Goal: Task Accomplishment & Management: Use online tool/utility

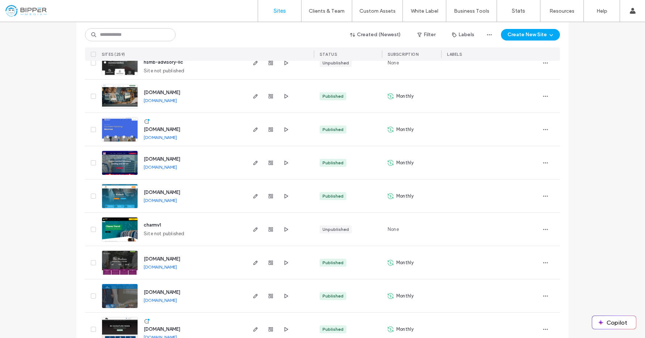
scroll to position [2329, 0]
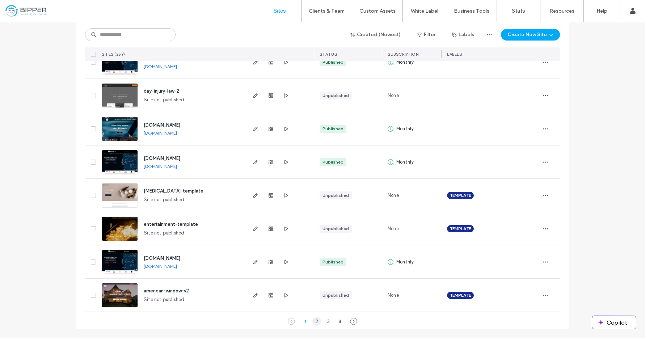
click at [313, 319] on div "2" at bounding box center [317, 321] width 9 height 9
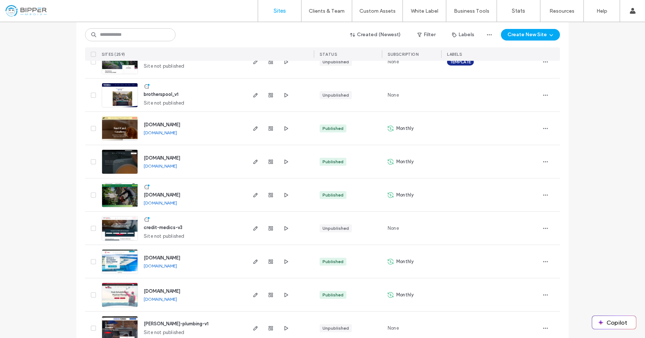
scroll to position [1328, 0]
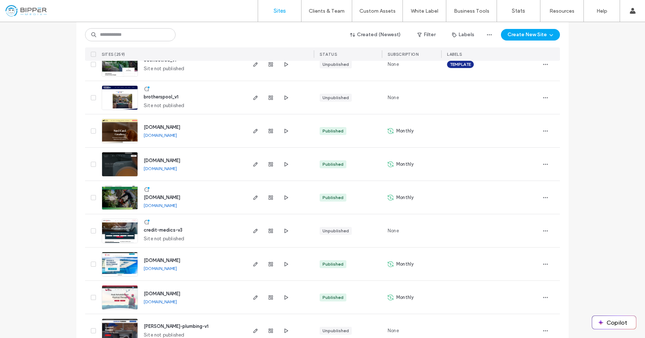
click at [180, 159] on span "[DOMAIN_NAME]" at bounding box center [162, 160] width 37 height 5
click at [177, 170] on link "[DOMAIN_NAME]" at bounding box center [160, 168] width 33 height 5
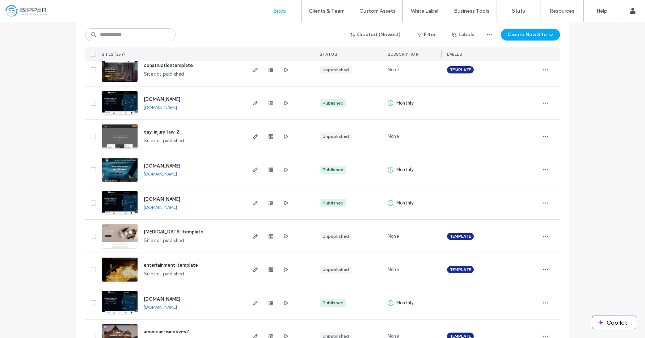
scroll to position [2329, 0]
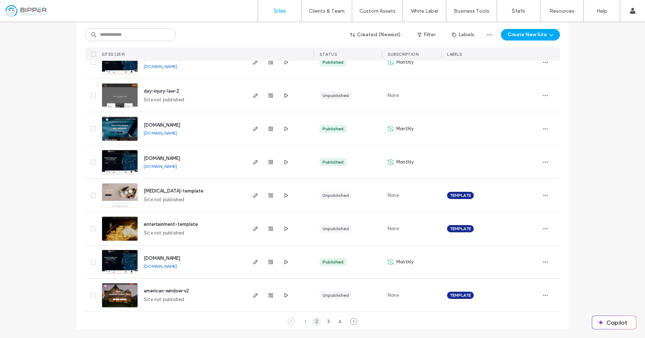
click at [314, 321] on div "2" at bounding box center [317, 321] width 9 height 9
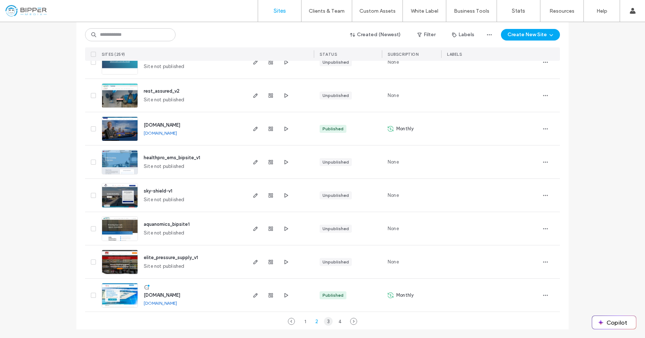
click at [325, 322] on div "3" at bounding box center [328, 321] width 9 height 9
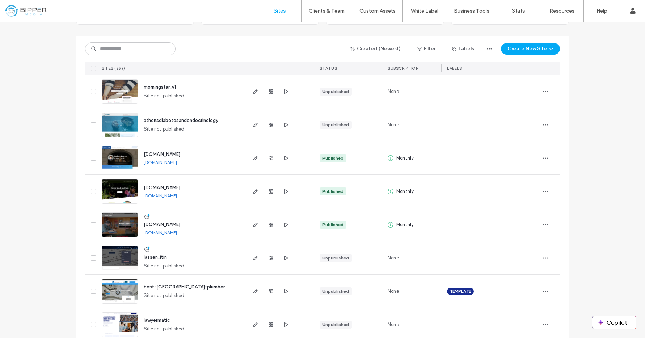
scroll to position [0, 0]
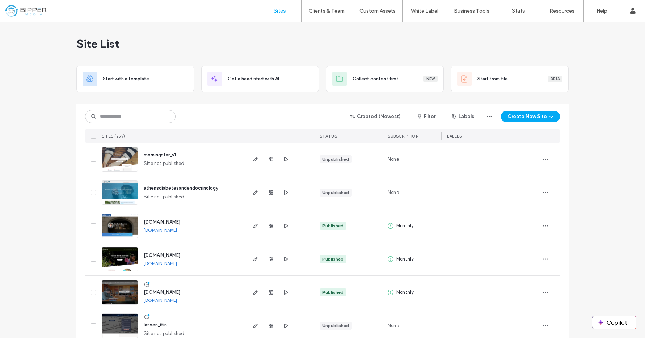
click at [236, 130] on div "SITES (259)" at bounding box center [172, 135] width 147 height 13
click at [314, 22] on div "Sites Clients & Team Client Management Team Permissions Custom Assets Custom Te…" at bounding box center [322, 11] width 645 height 22
click at [384, 45] on div "Site List" at bounding box center [322, 43] width 493 height 43
click at [250, 111] on div "Created (Newest) Filter Labels Create New Site" at bounding box center [322, 117] width 475 height 14
click at [550, 118] on icon "button" at bounding box center [552, 117] width 6 height 6
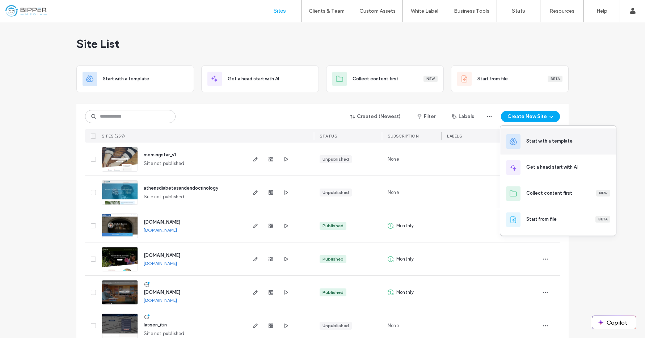
click at [570, 140] on div "Start with a template" at bounding box center [550, 141] width 46 height 7
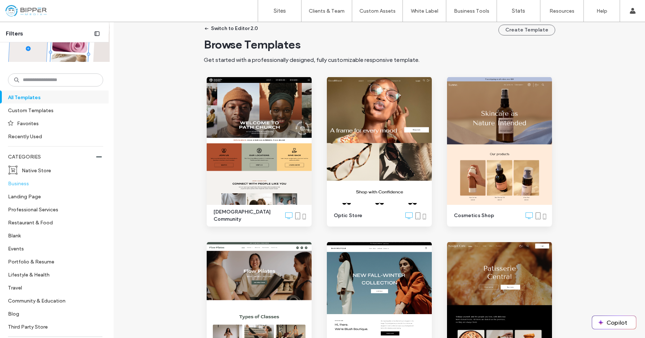
scroll to position [91, 0]
click at [38, 171] on label "Native Store" at bounding box center [59, 169] width 75 height 13
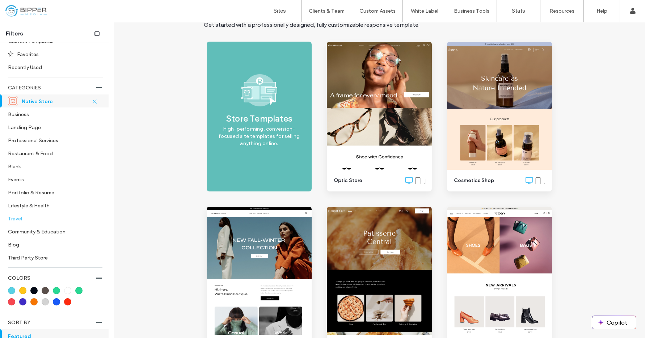
scroll to position [175, 0]
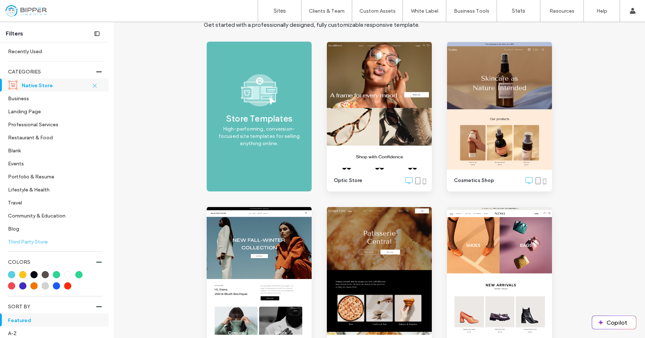
click at [45, 244] on label "Third Party Store" at bounding box center [52, 241] width 89 height 13
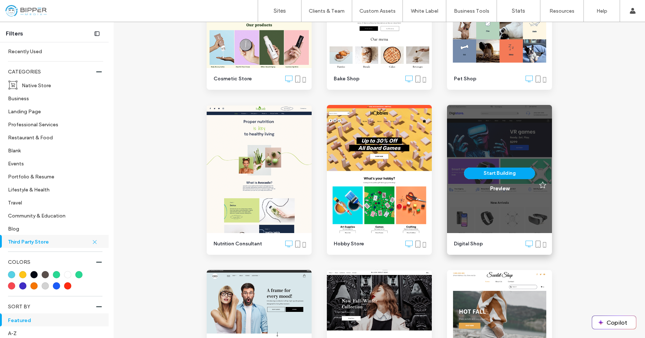
scroll to position [166, 0]
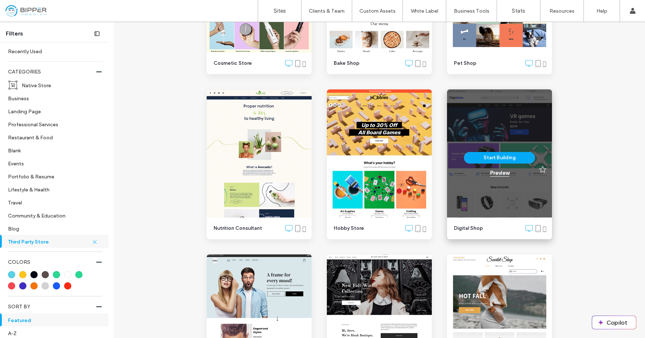
click at [498, 173] on div "Preview" at bounding box center [499, 173] width 19 height 7
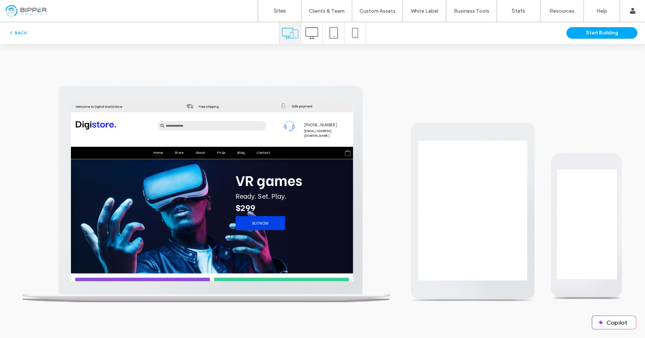
scroll to position [51, 0]
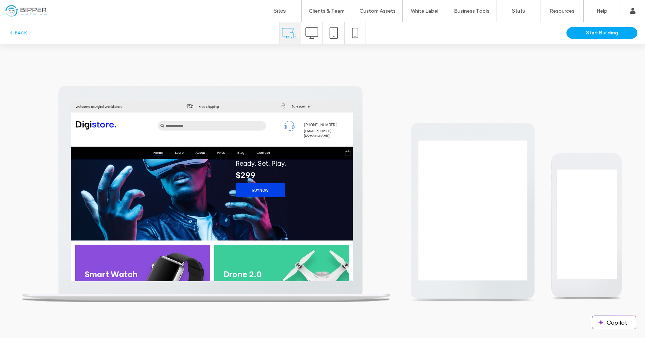
click at [376, 246] on link "BUY NOW" at bounding box center [362, 239] width 76 height 22
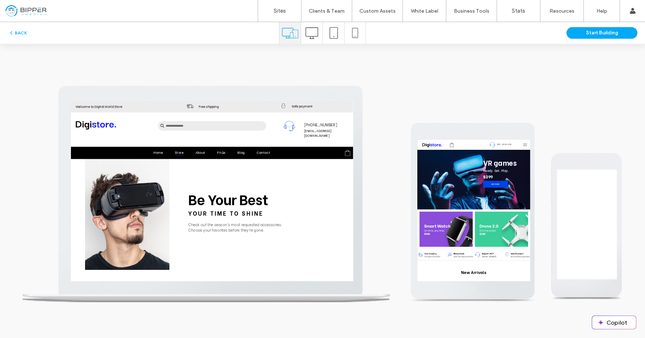
scroll to position [0, 0]
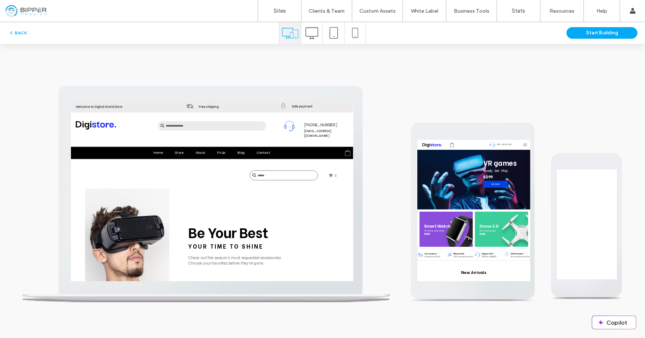
click at [240, 175] on span "Store" at bounding box center [237, 180] width 13 height 11
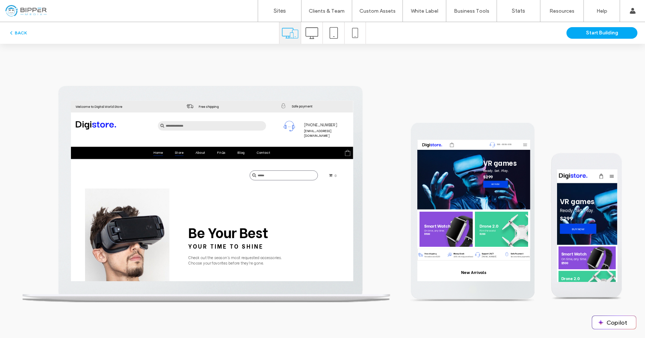
click at [195, 175] on link "Home" at bounding box center [205, 180] width 33 height 11
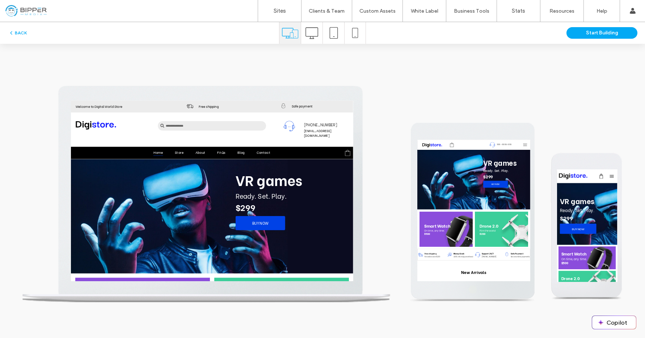
scroll to position [211, 0]
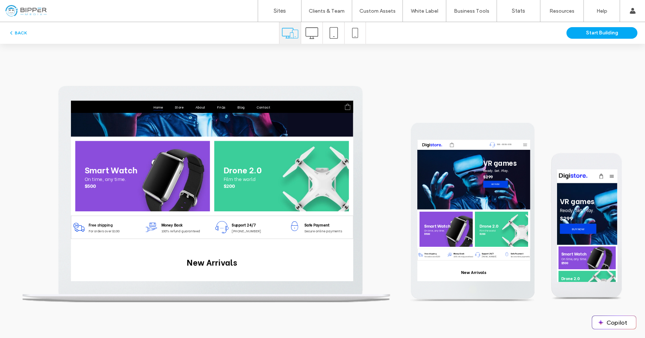
click at [160, 217] on link at bounding box center [181, 217] width 208 height 109
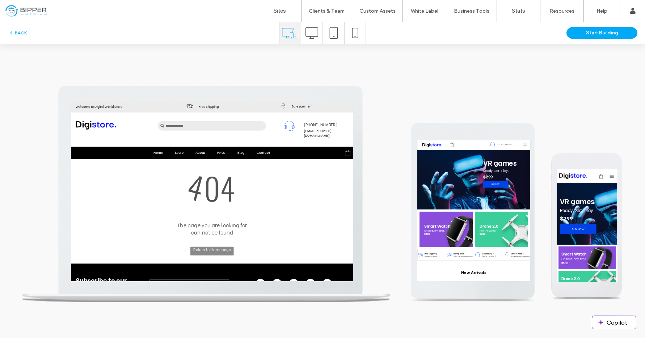
scroll to position [0, 0]
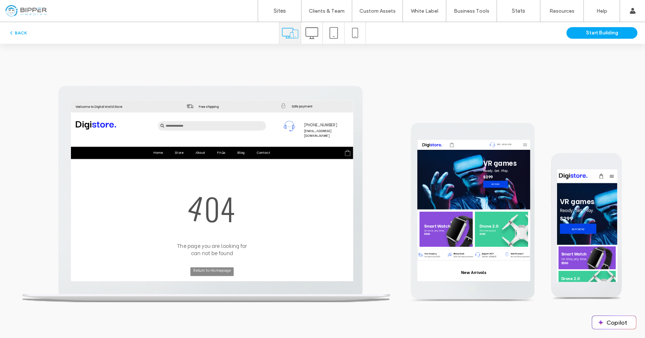
click at [301, 34] on div at bounding box center [311, 33] width 21 height 22
click at [17, 34] on button "BACK" at bounding box center [17, 33] width 18 height 9
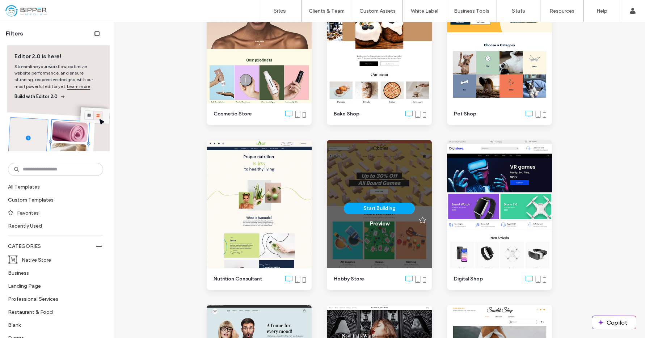
scroll to position [128, 0]
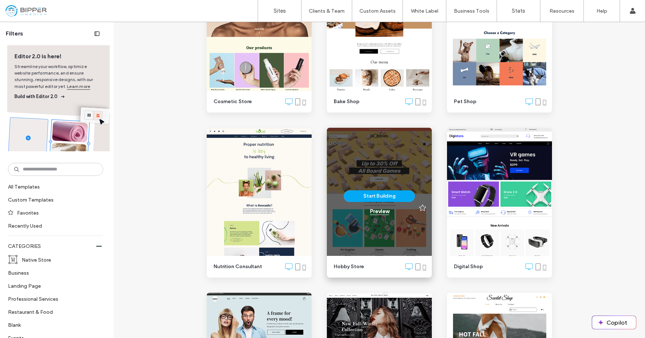
click at [378, 210] on div "Preview" at bounding box center [379, 211] width 19 height 7
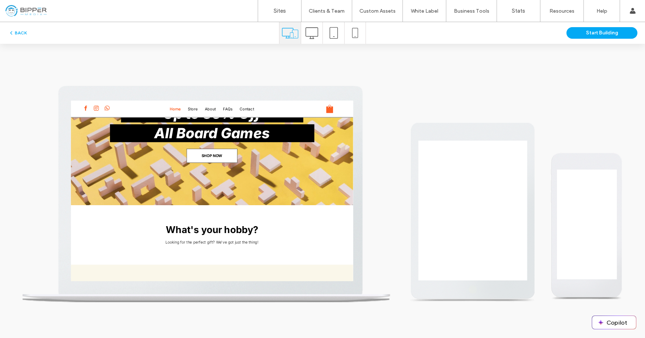
scroll to position [123, 0]
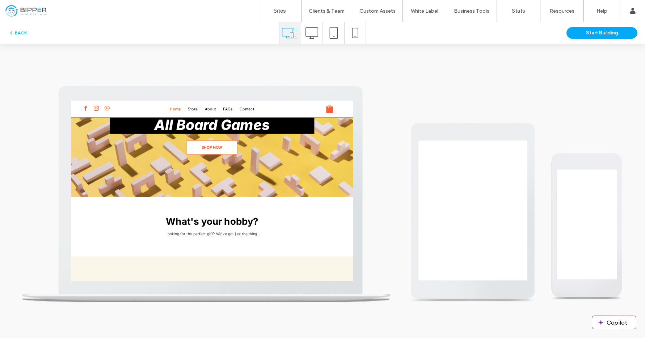
click at [299, 172] on span "SHOP NOW" at bounding box center [288, 172] width 32 height 19
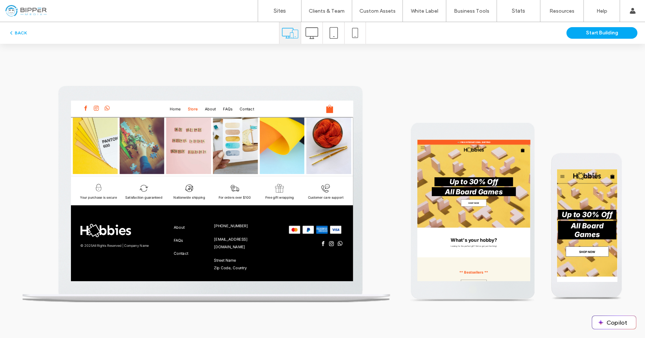
scroll to position [0, 0]
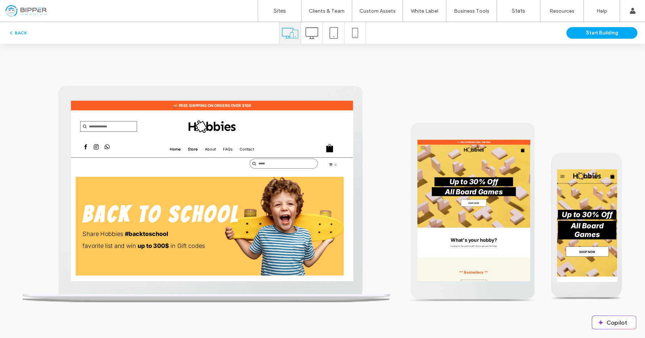
click at [232, 176] on span "Home" at bounding box center [231, 175] width 17 height 12
click at [260, 175] on span "Store" at bounding box center [258, 175] width 15 height 12
click at [499, 111] on div at bounding box center [322, 191] width 601 height 223
click at [18, 33] on button "BACK" at bounding box center [17, 33] width 18 height 9
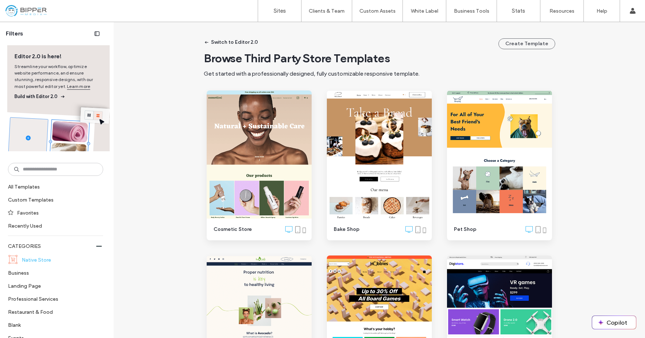
click at [46, 259] on label "Native Store" at bounding box center [59, 260] width 75 height 13
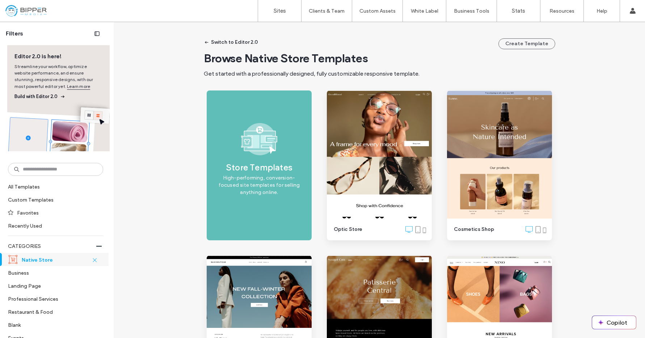
click at [258, 139] on img at bounding box center [259, 139] width 36 height 32
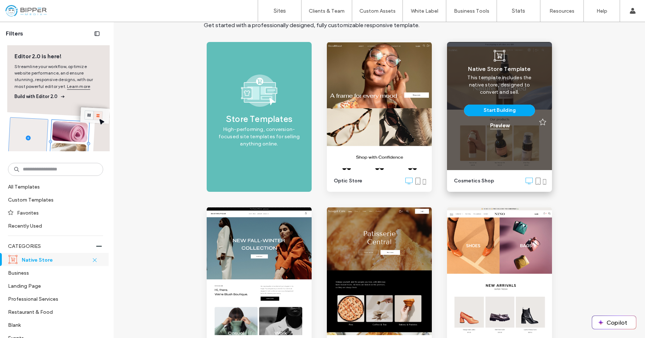
click at [505, 126] on div "Preview" at bounding box center [499, 125] width 19 height 7
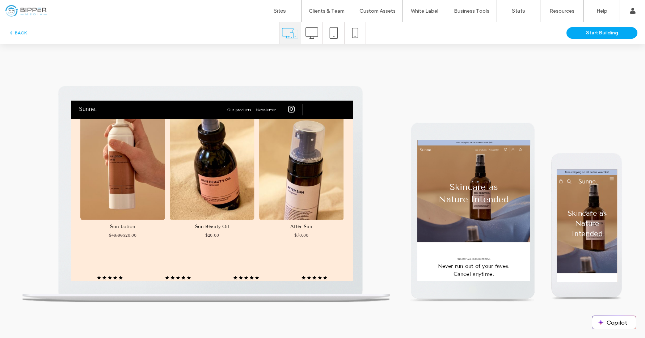
click at [312, 232] on link at bounding box center [288, 190] width 138 height 200
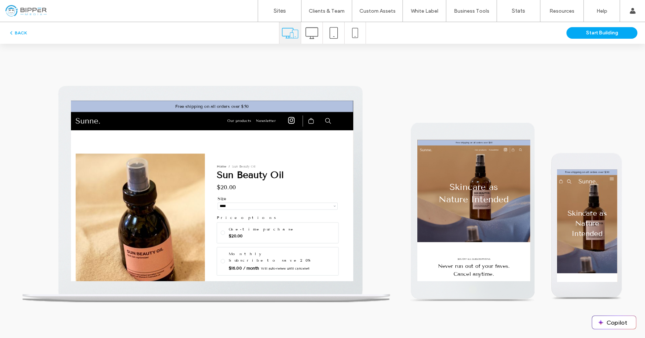
select select "****"
click at [29, 34] on div "BACK" at bounding box center [139, 33] width 279 height 9
click at [20, 33] on button "BACK" at bounding box center [17, 33] width 18 height 9
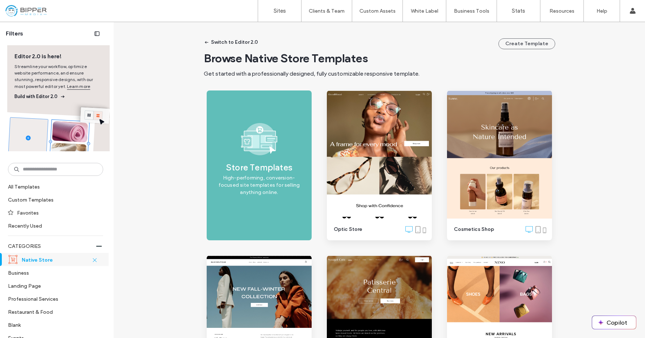
drag, startPoint x: 162, startPoint y: 126, endPoint x: 155, endPoint y: 130, distance: 8.0
click at [162, 126] on div "Switch to Editor 2.0 Create Template Browse Native Store Templates Get started …" at bounding box center [380, 318] width 532 height 593
